Goal: Register for event/course

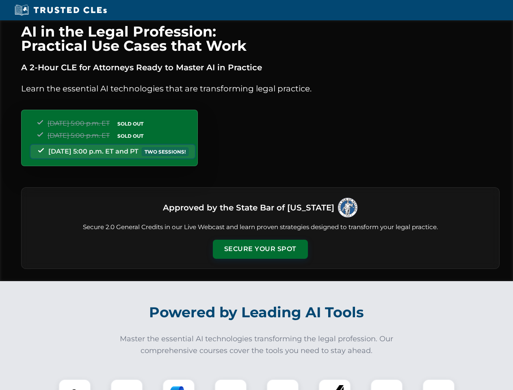
click at [260, 249] on button "Secure Your Spot" at bounding box center [260, 249] width 95 height 19
click at [75, 384] on img at bounding box center [75, 396] width 24 height 24
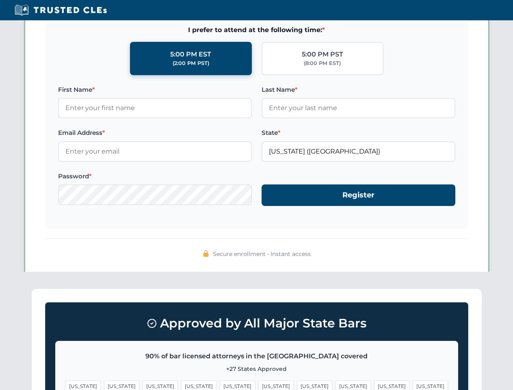
click at [297, 384] on span "[US_STATE]" at bounding box center [314, 386] width 35 height 12
click at [374, 384] on span "[US_STATE]" at bounding box center [391, 386] width 35 height 12
